Goal: Information Seeking & Learning: Learn about a topic

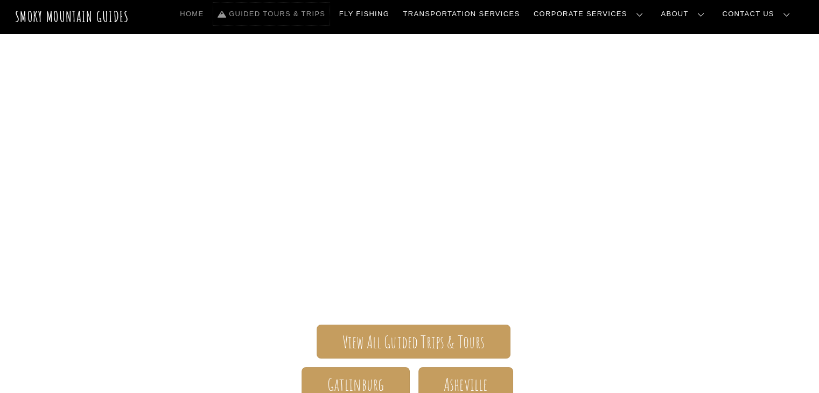
click at [329, 11] on link "Guided Tours & Trips" at bounding box center [271, 14] width 116 height 23
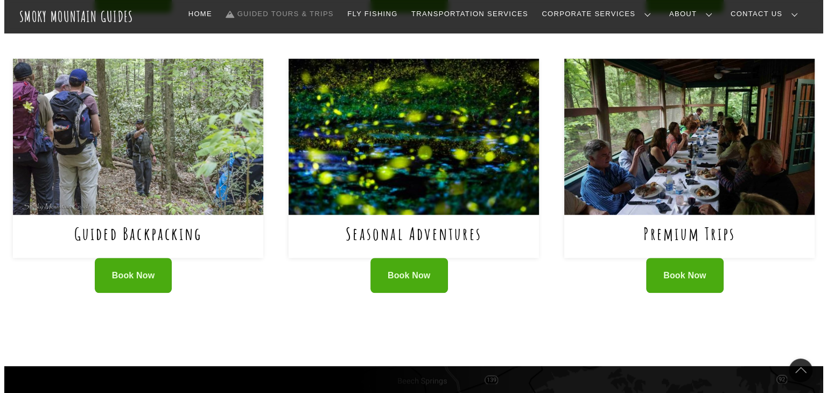
scroll to position [698, 0]
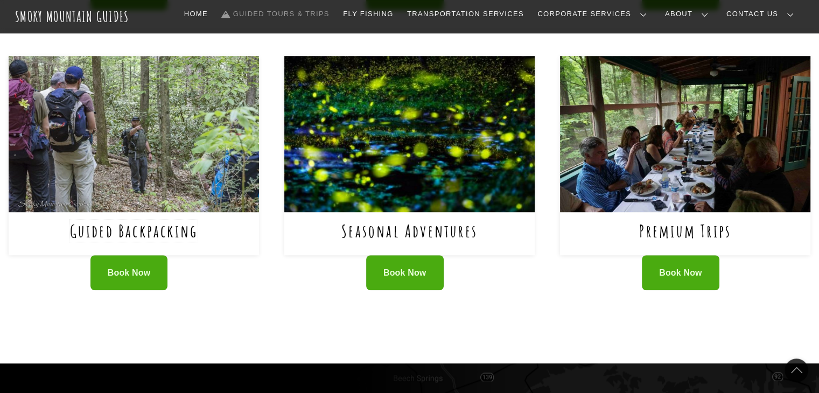
click at [181, 230] on link "Guided Backpacking" at bounding box center [134, 231] width 128 height 22
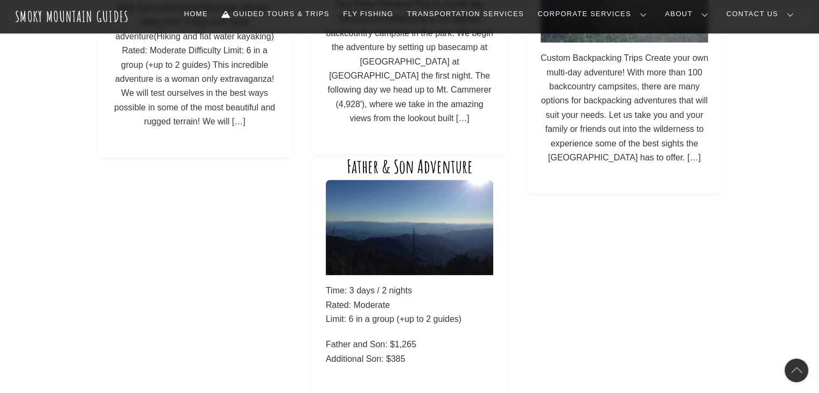
scroll to position [906, 0]
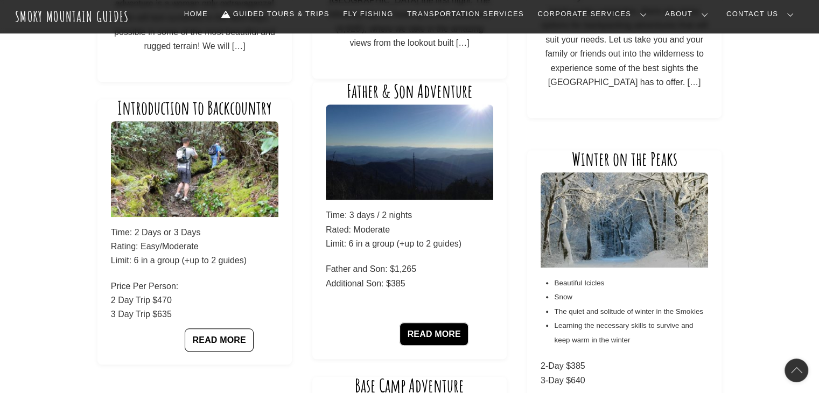
click at [437, 326] on link "READ MORE" at bounding box center [433, 333] width 69 height 23
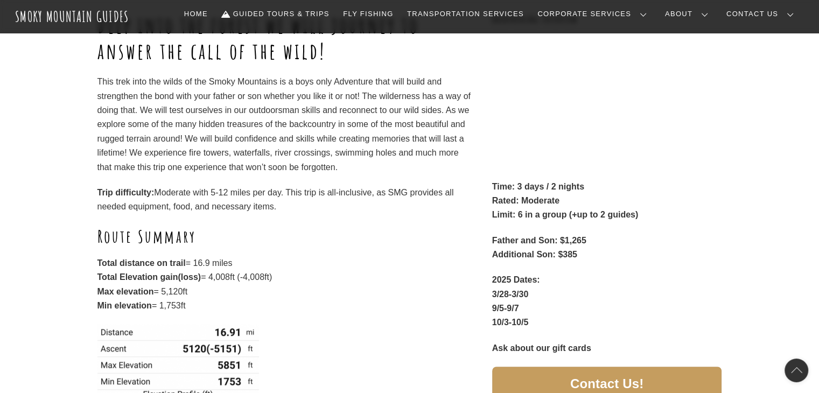
scroll to position [178, 0]
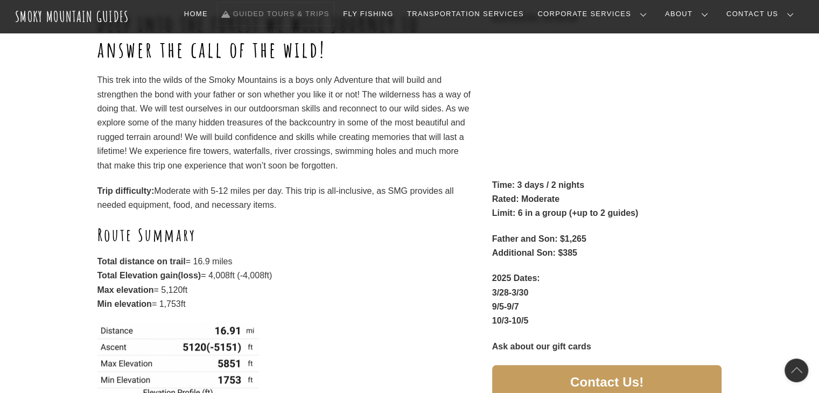
click at [309, 17] on link "Guided Tours & Trips" at bounding box center [275, 14] width 116 height 23
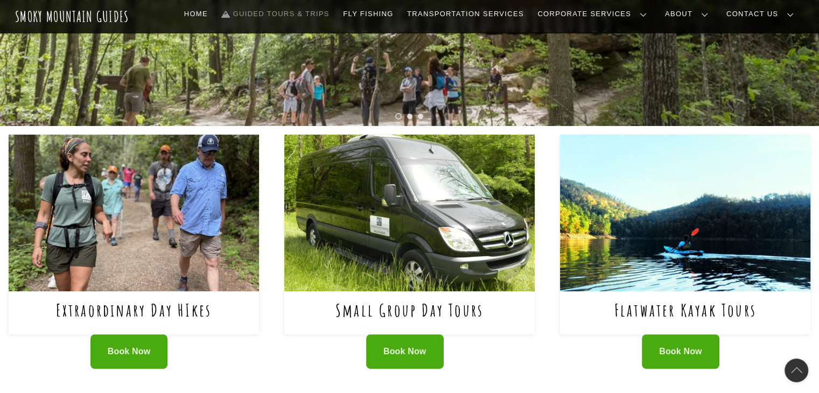
scroll to position [441, 0]
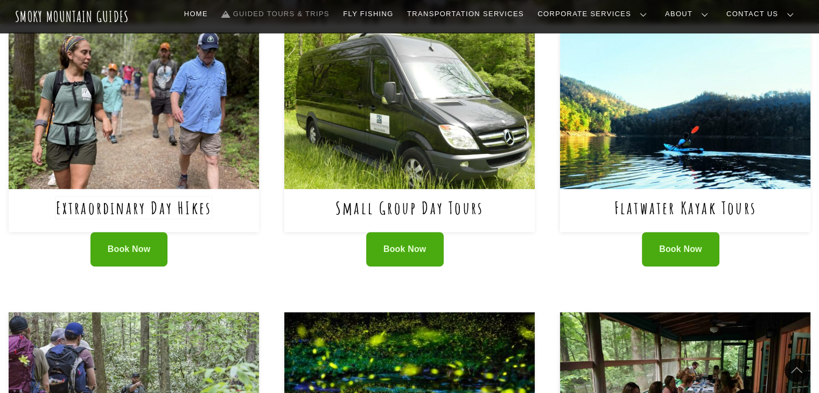
click at [196, 207] on link "Extraordinary Day HIkes" at bounding box center [134, 207] width 156 height 22
click at [194, 211] on link "Extraordinary Day HIkes" at bounding box center [134, 207] width 156 height 22
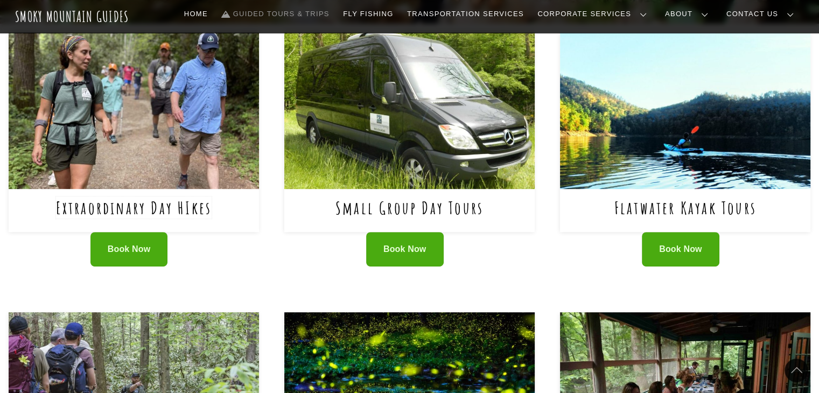
click at [177, 207] on link "Extraordinary Day HIkes" at bounding box center [134, 207] width 156 height 22
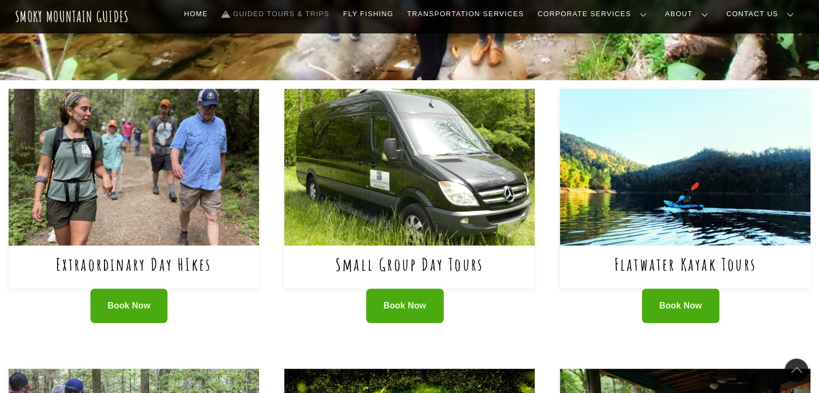
scroll to position [384, 0]
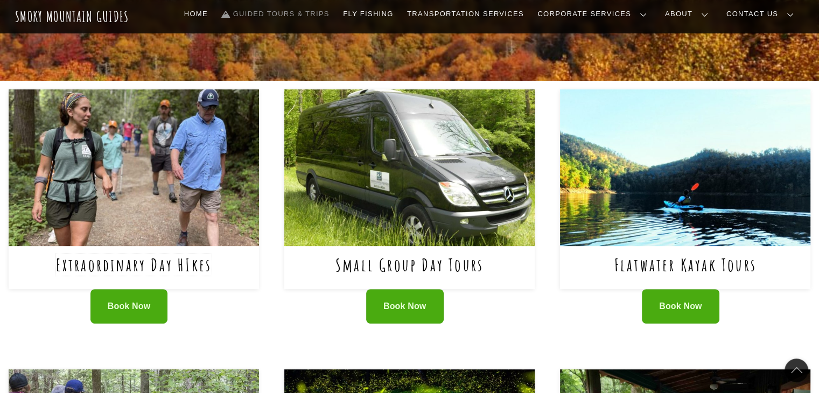
click at [202, 267] on link "Extraordinary Day HIkes" at bounding box center [134, 265] width 156 height 22
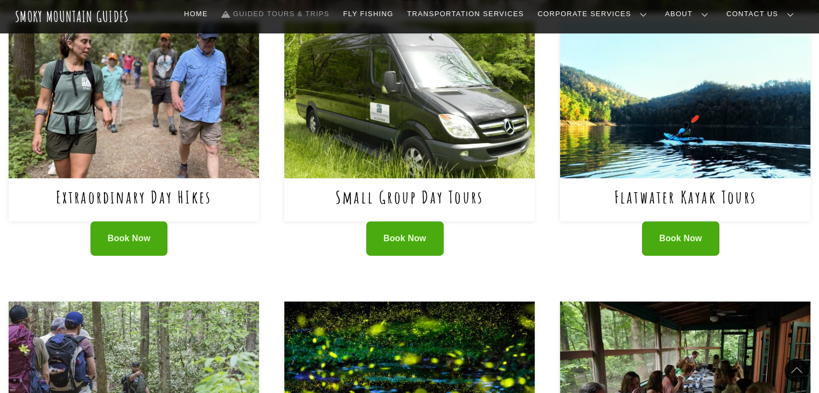
scroll to position [476, 0]
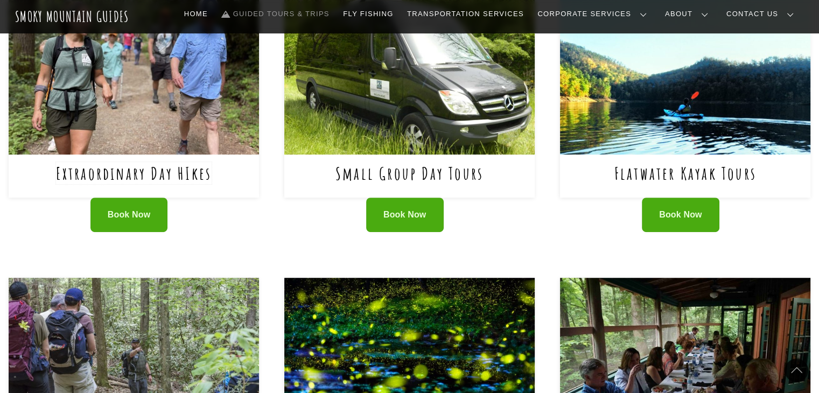
click at [191, 177] on link "Extraordinary Day HIkes" at bounding box center [134, 173] width 156 height 22
